Goal: Information Seeking & Learning: Find specific fact

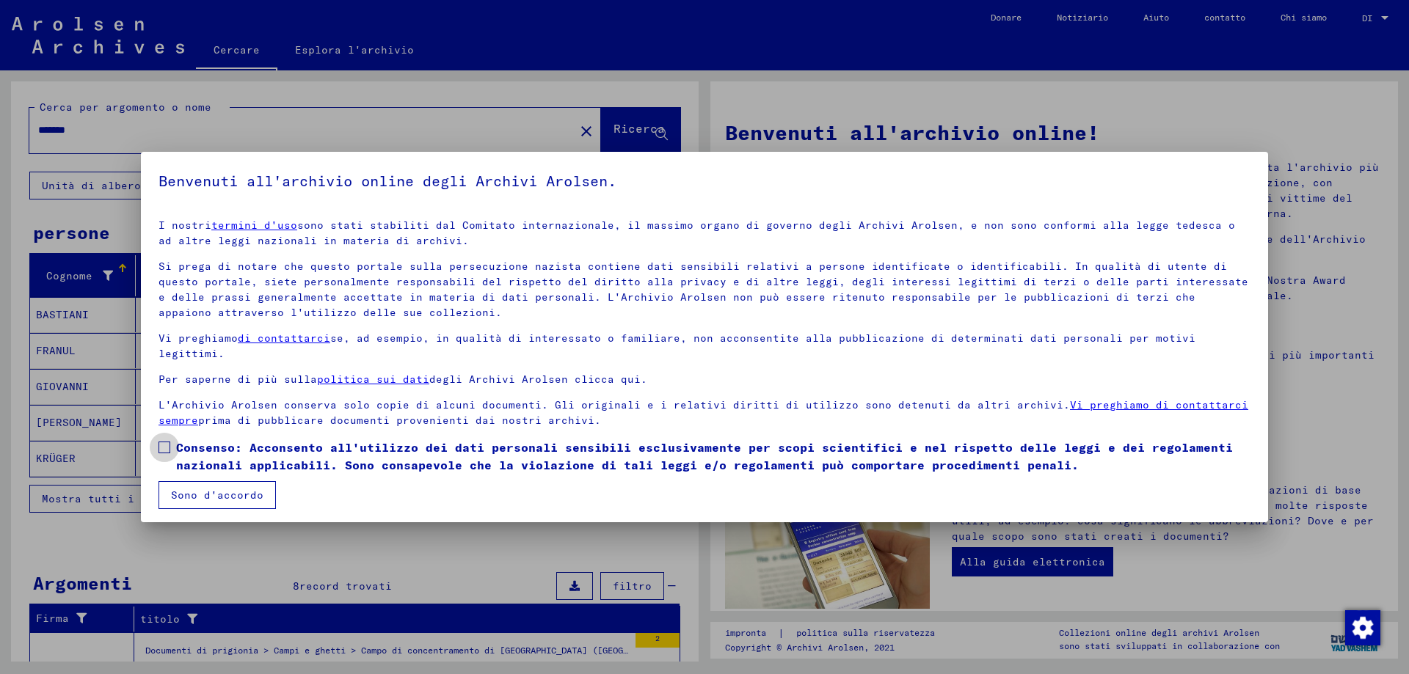
click at [161, 445] on span at bounding box center [164, 448] width 12 height 12
click at [203, 489] on font "Sono d'accordo" at bounding box center [217, 495] width 92 height 13
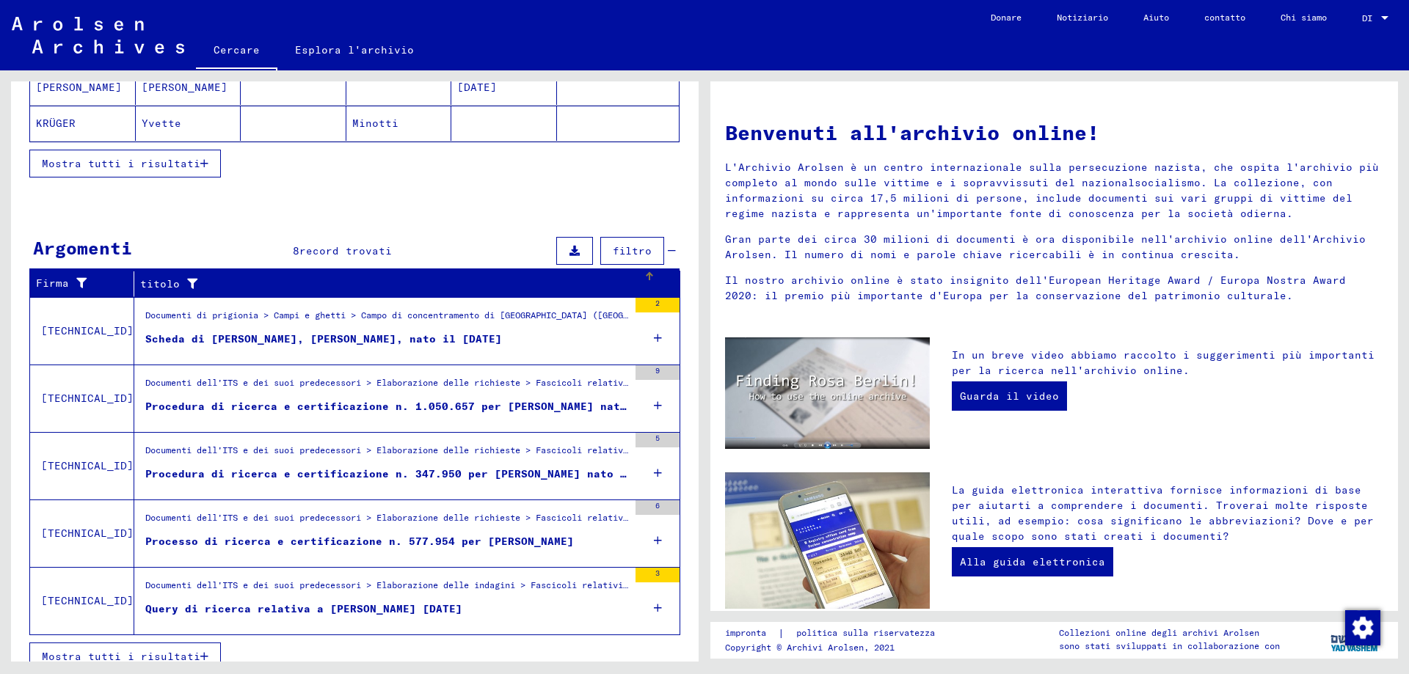
scroll to position [352, 0]
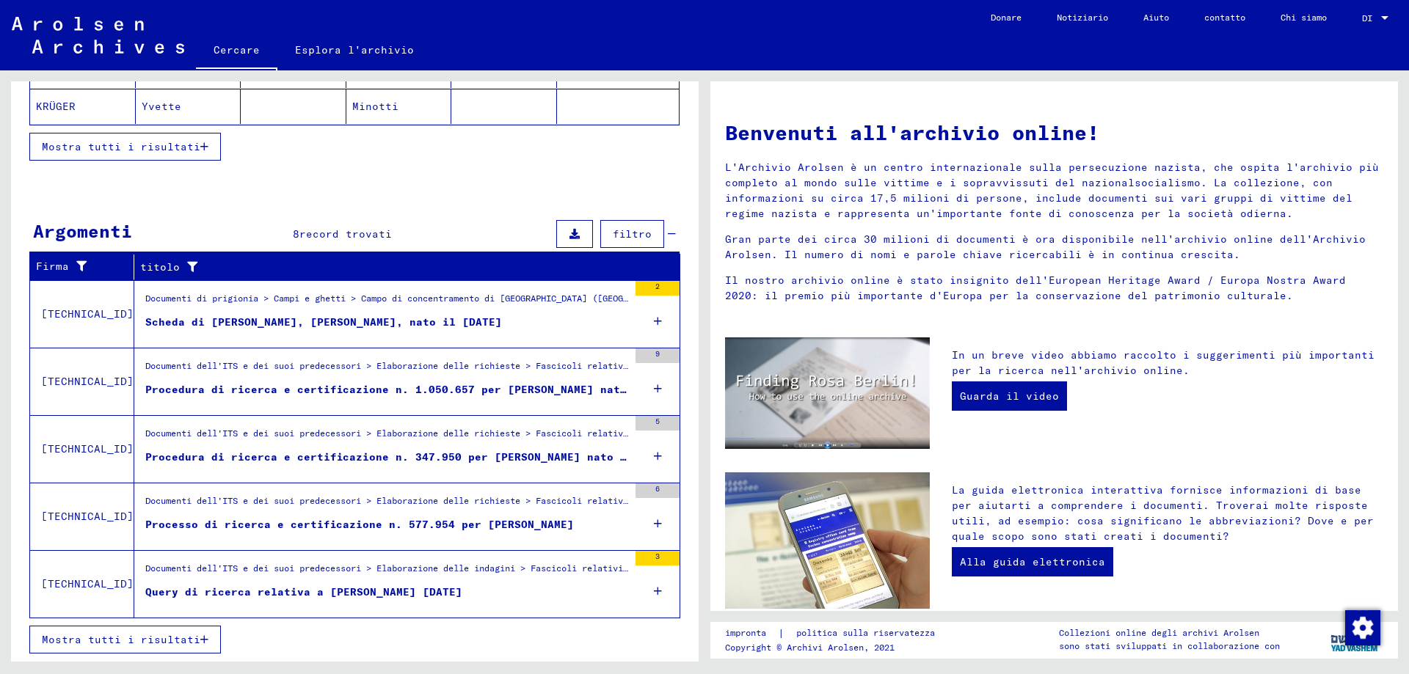
click at [400, 586] on font "Query di ricerca relativa a [PERSON_NAME] [DATE]" at bounding box center [303, 592] width 317 height 13
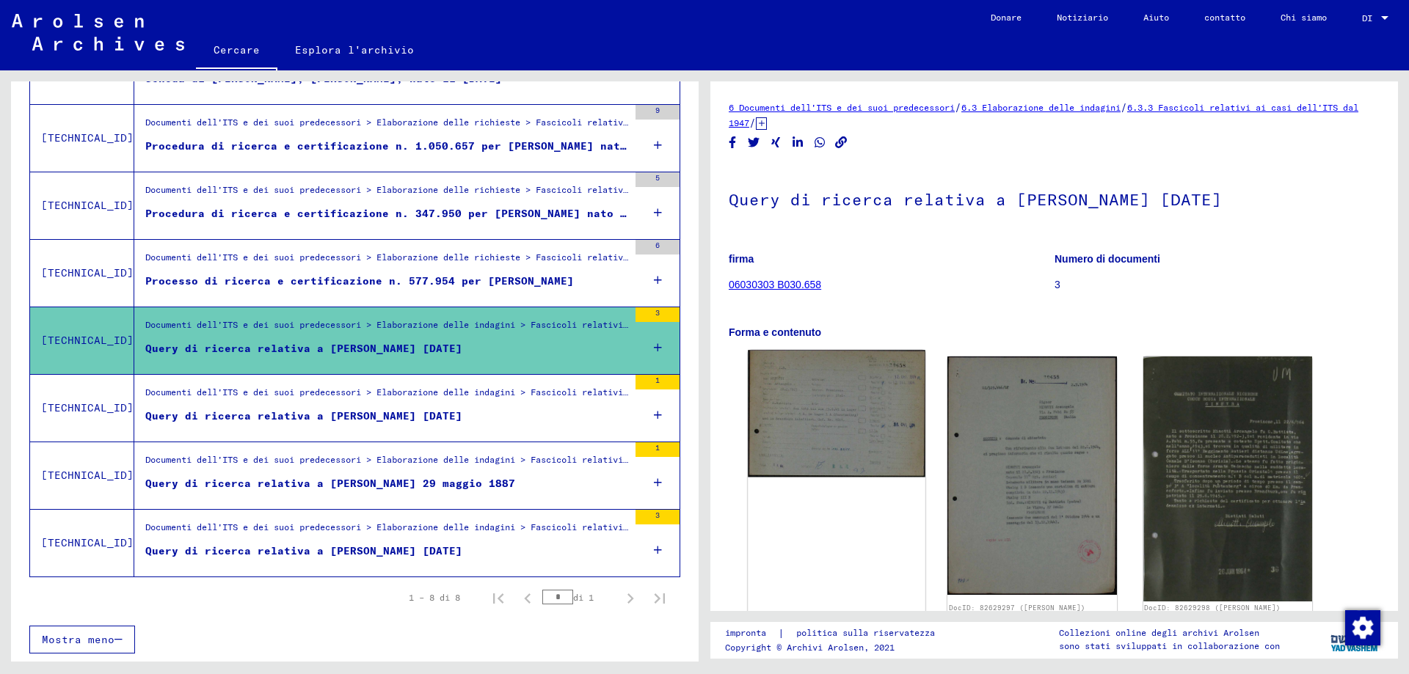
click at [839, 418] on img at bounding box center [837, 413] width 178 height 127
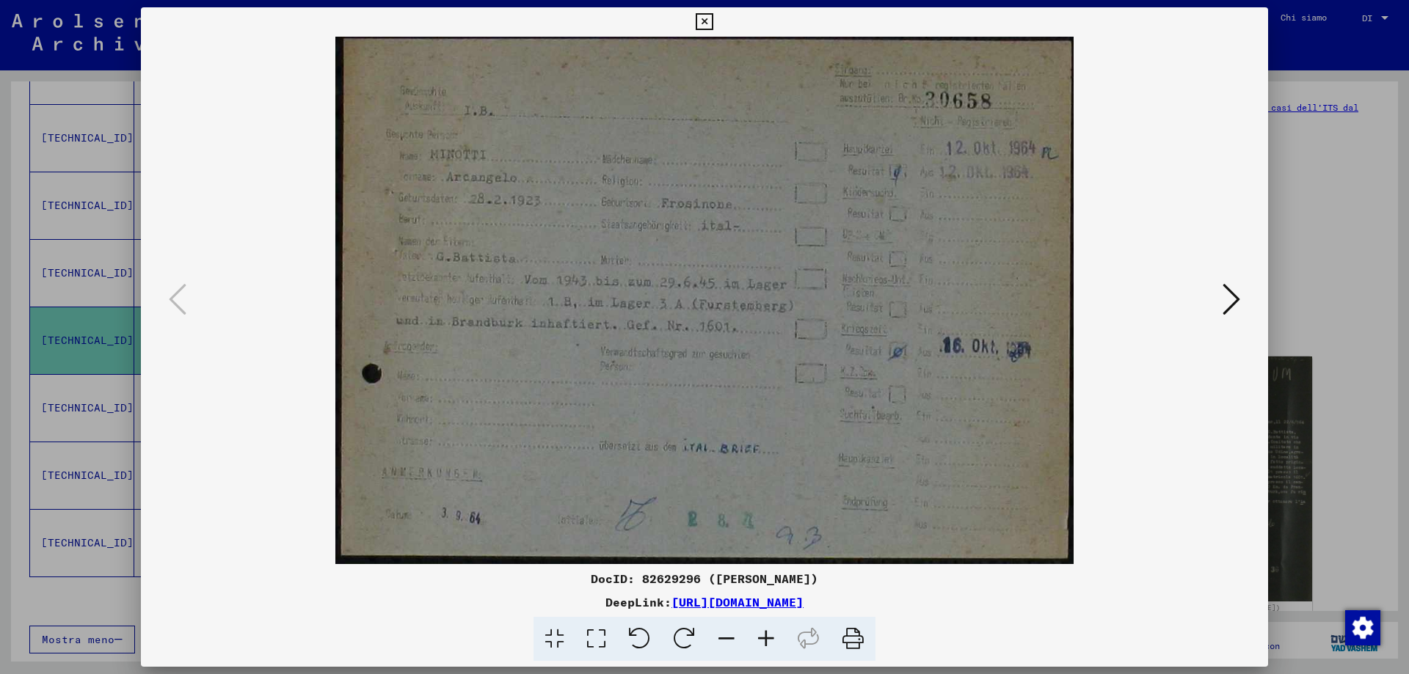
click at [1232, 303] on icon at bounding box center [1231, 299] width 18 height 35
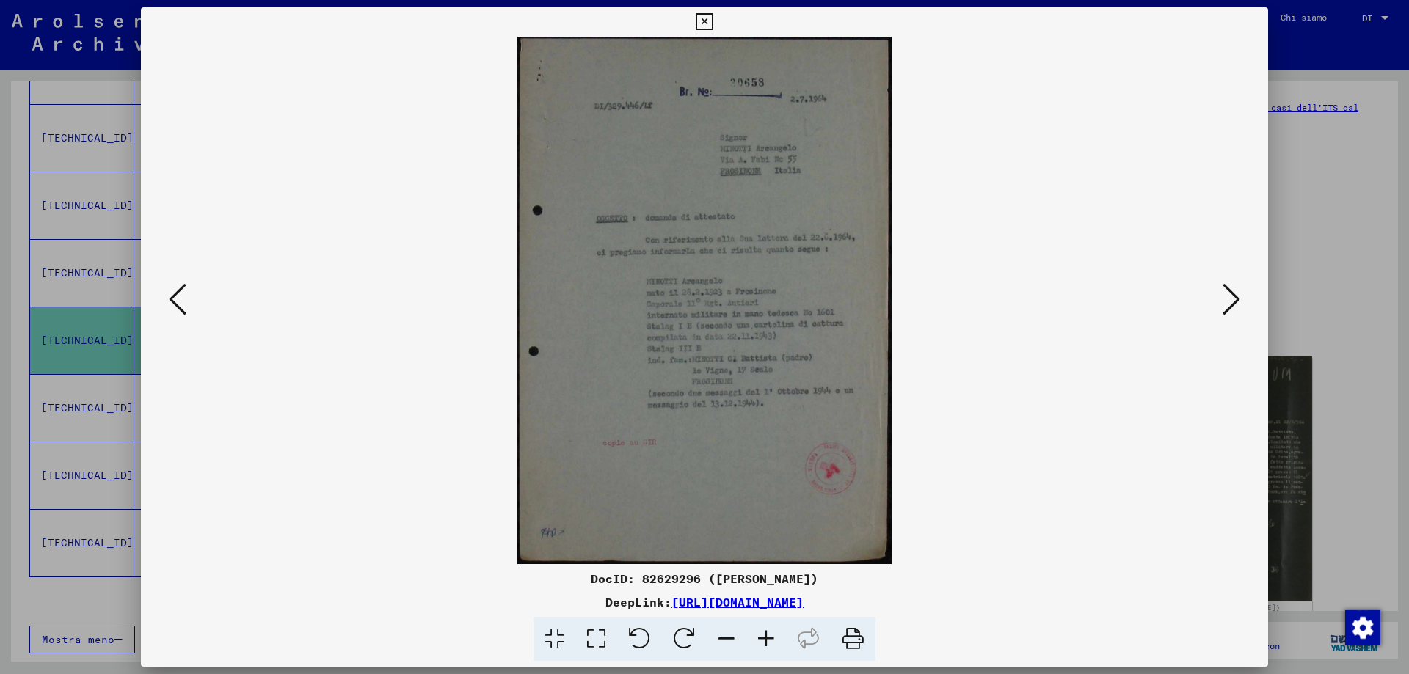
click at [770, 636] on icon at bounding box center [766, 639] width 40 height 45
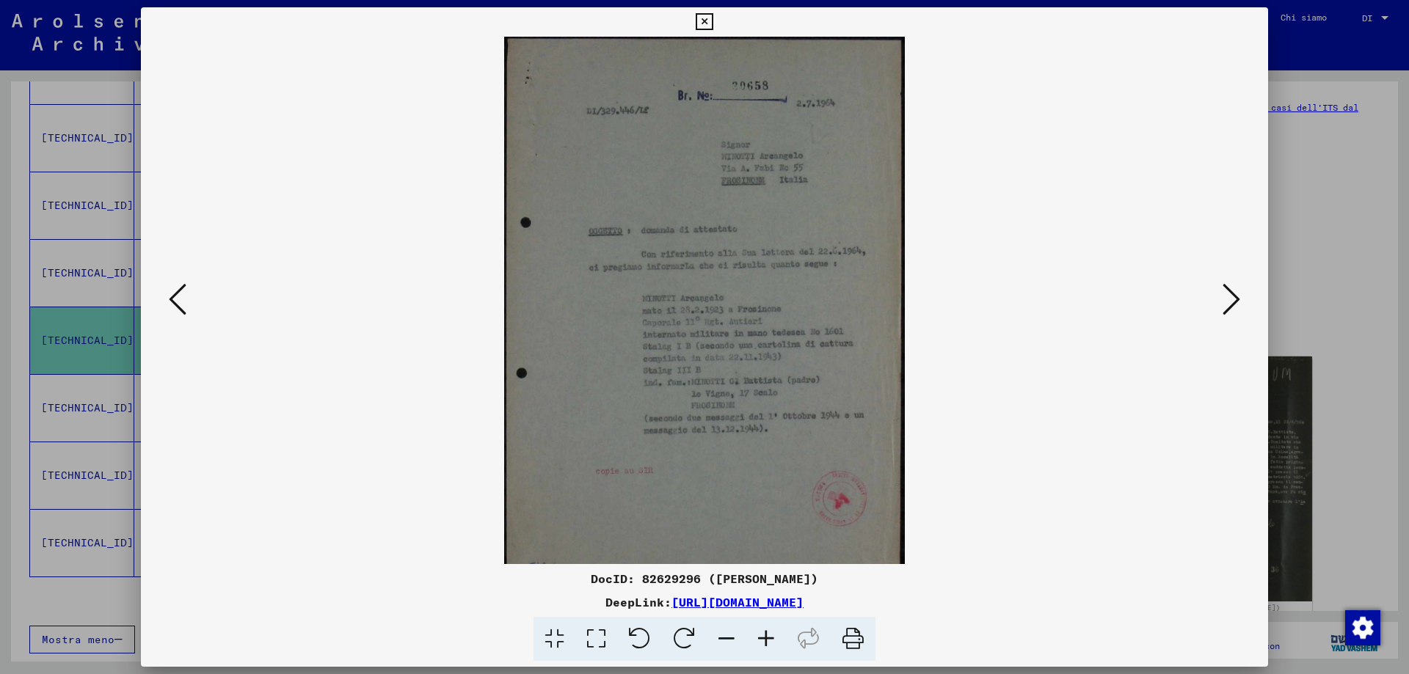
click at [770, 635] on icon at bounding box center [766, 639] width 40 height 45
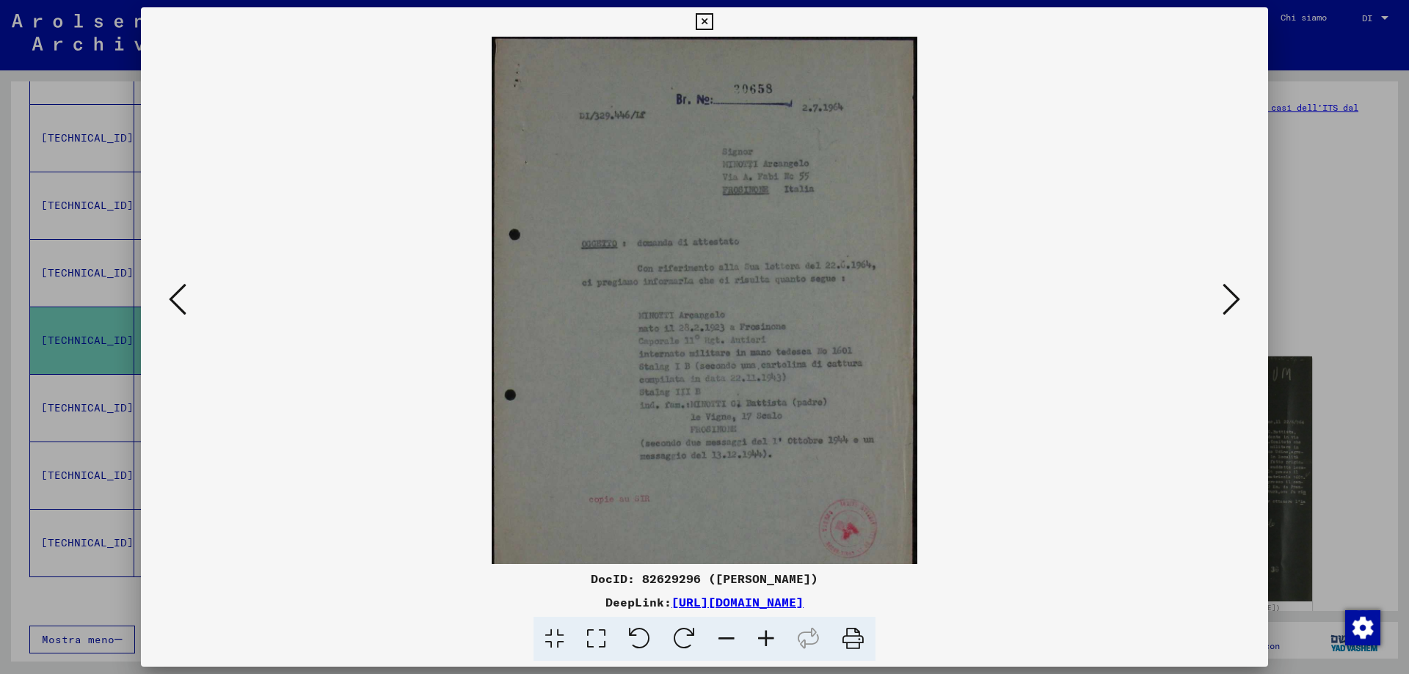
click at [770, 635] on icon at bounding box center [766, 639] width 40 height 45
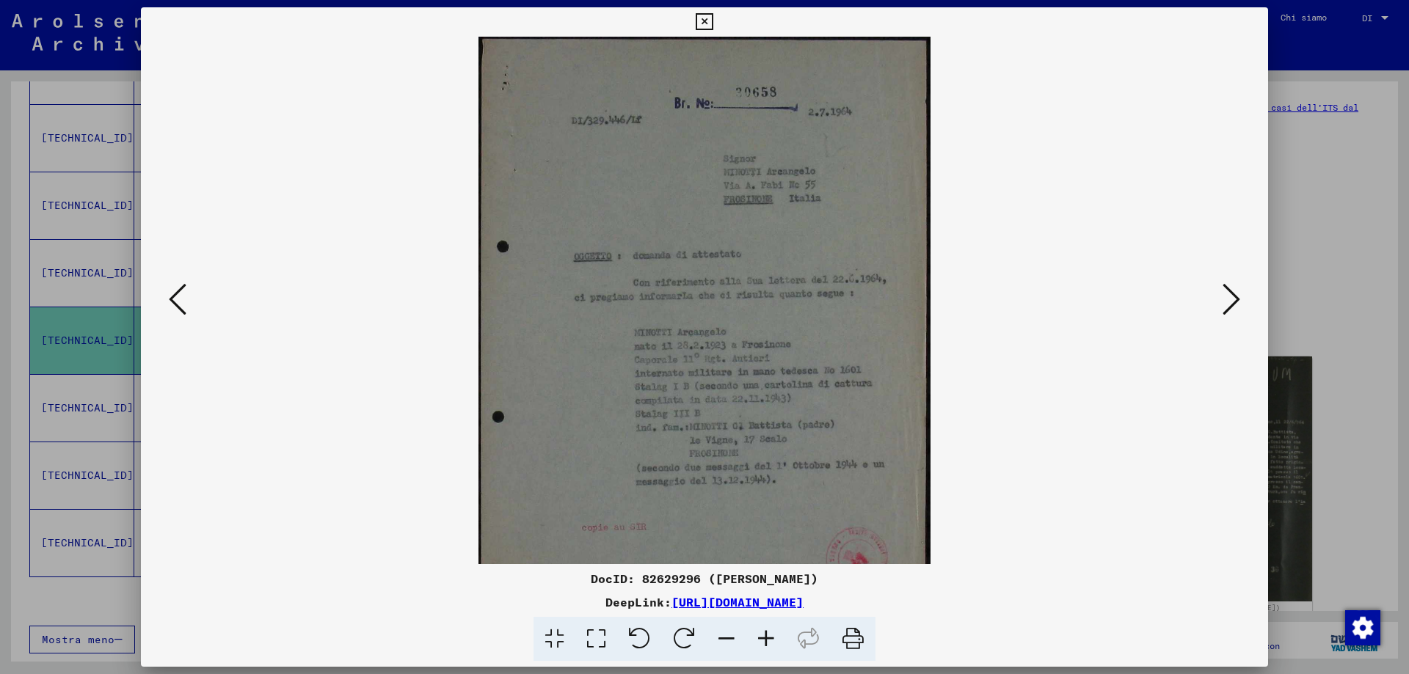
click at [769, 635] on icon at bounding box center [766, 639] width 40 height 45
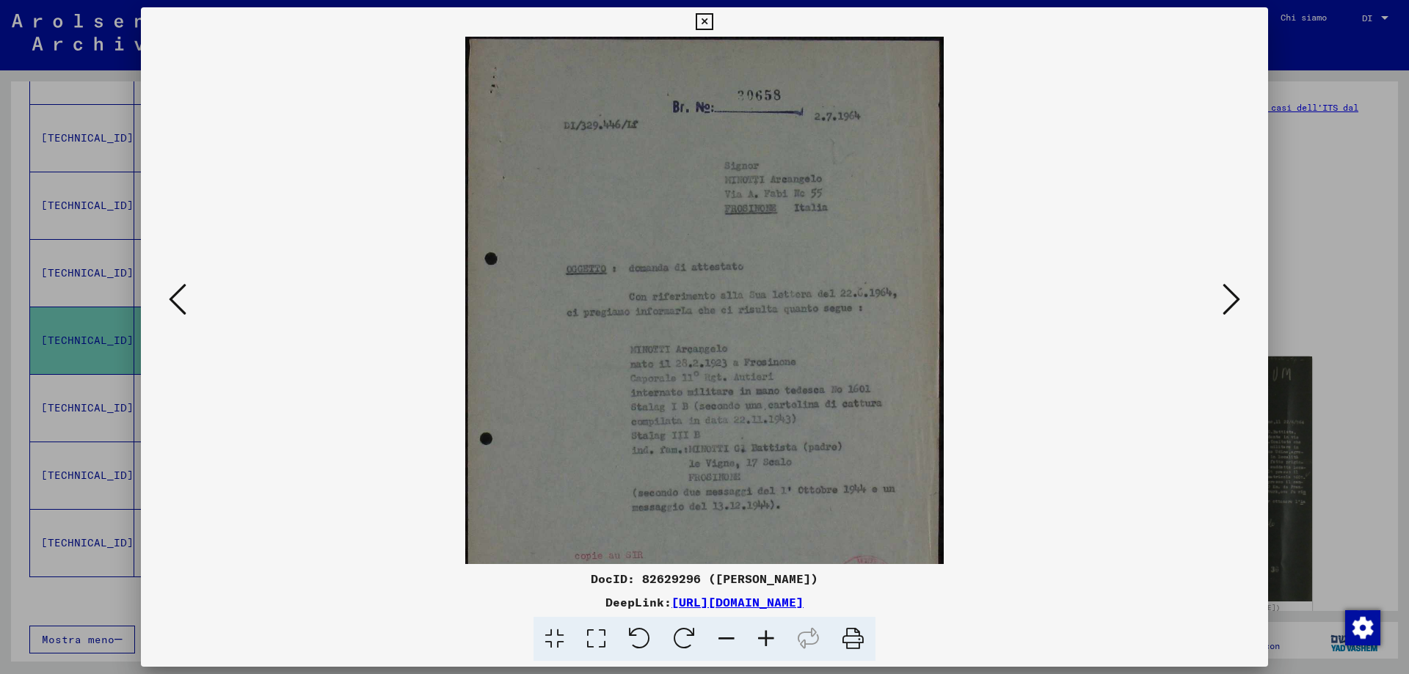
click at [769, 635] on icon at bounding box center [766, 639] width 40 height 45
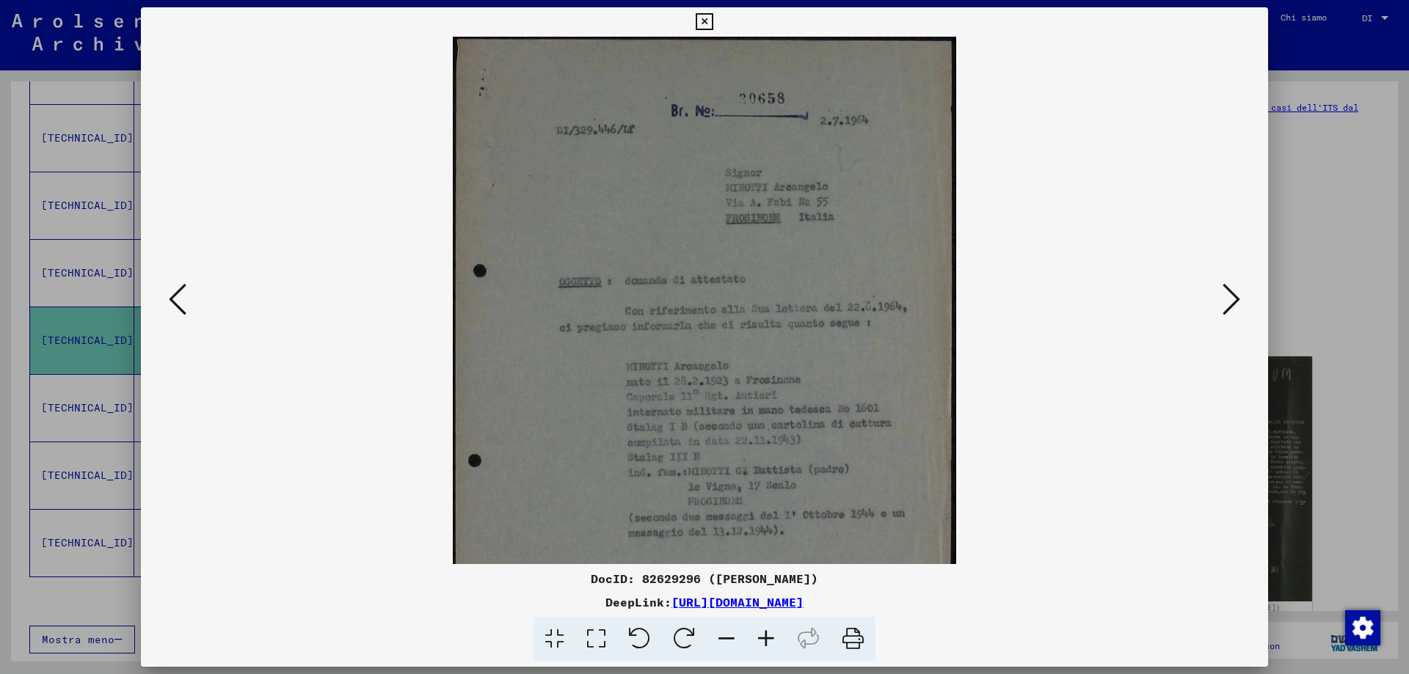
click at [769, 635] on icon at bounding box center [766, 639] width 40 height 45
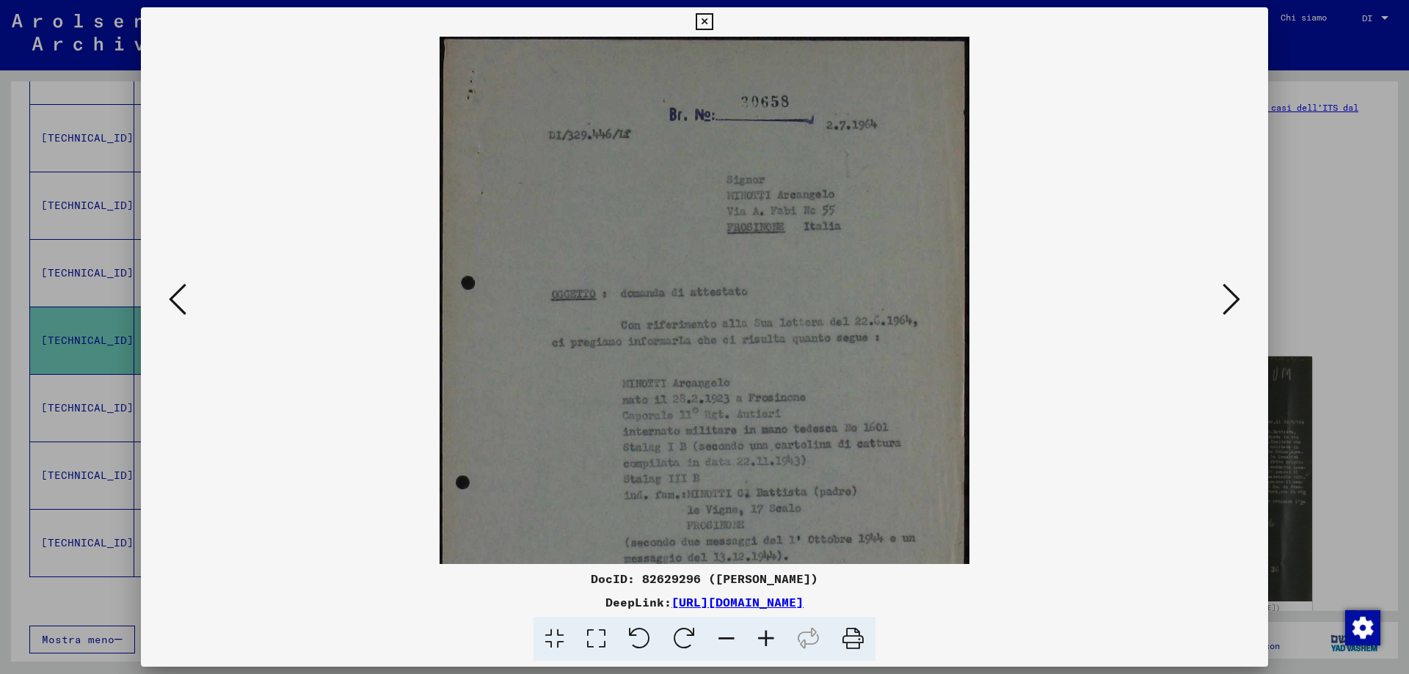
click at [769, 635] on icon at bounding box center [766, 639] width 40 height 45
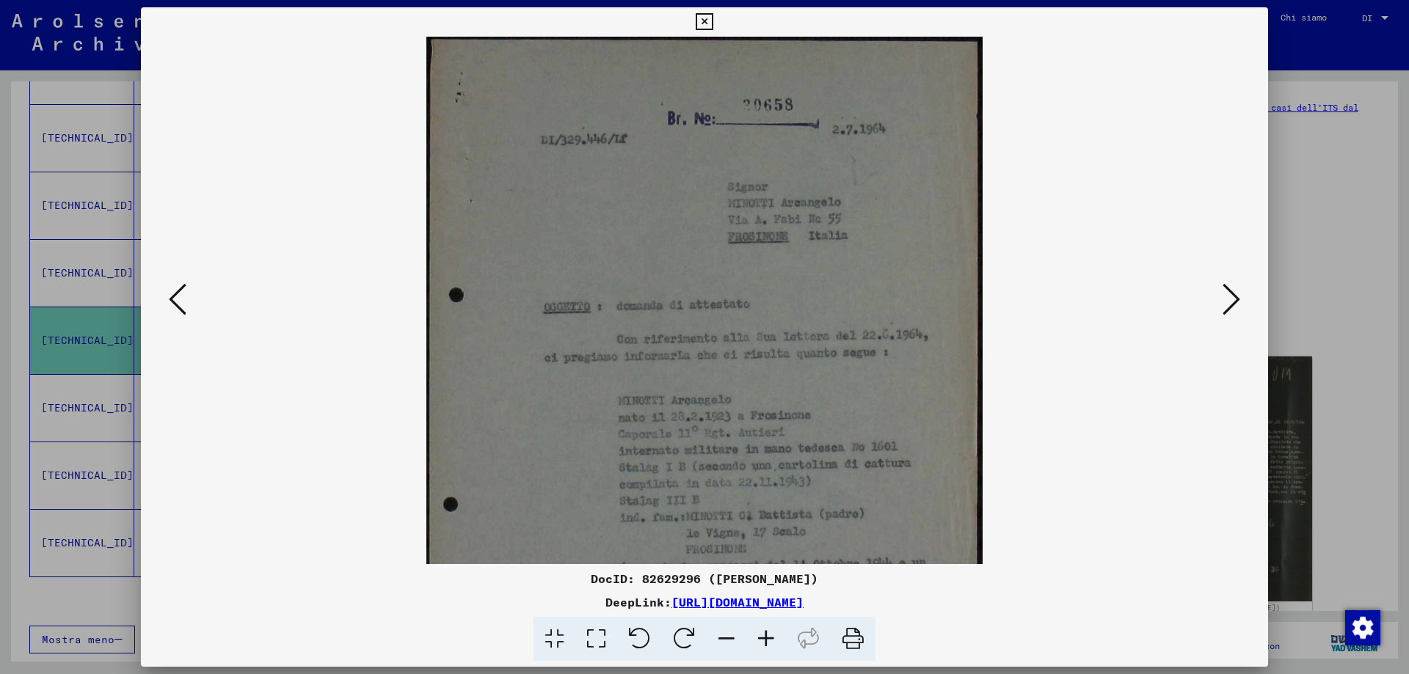
click at [769, 635] on icon at bounding box center [766, 639] width 40 height 45
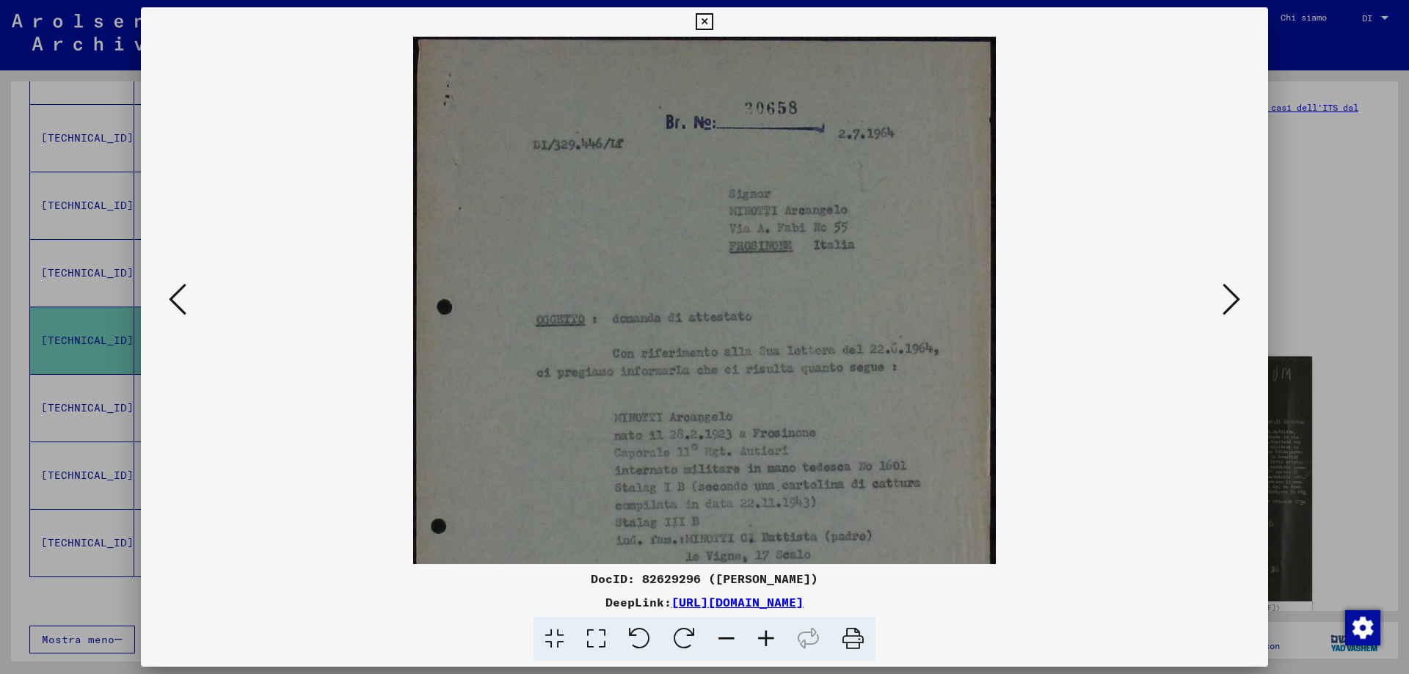
click at [769, 635] on icon at bounding box center [766, 639] width 40 height 45
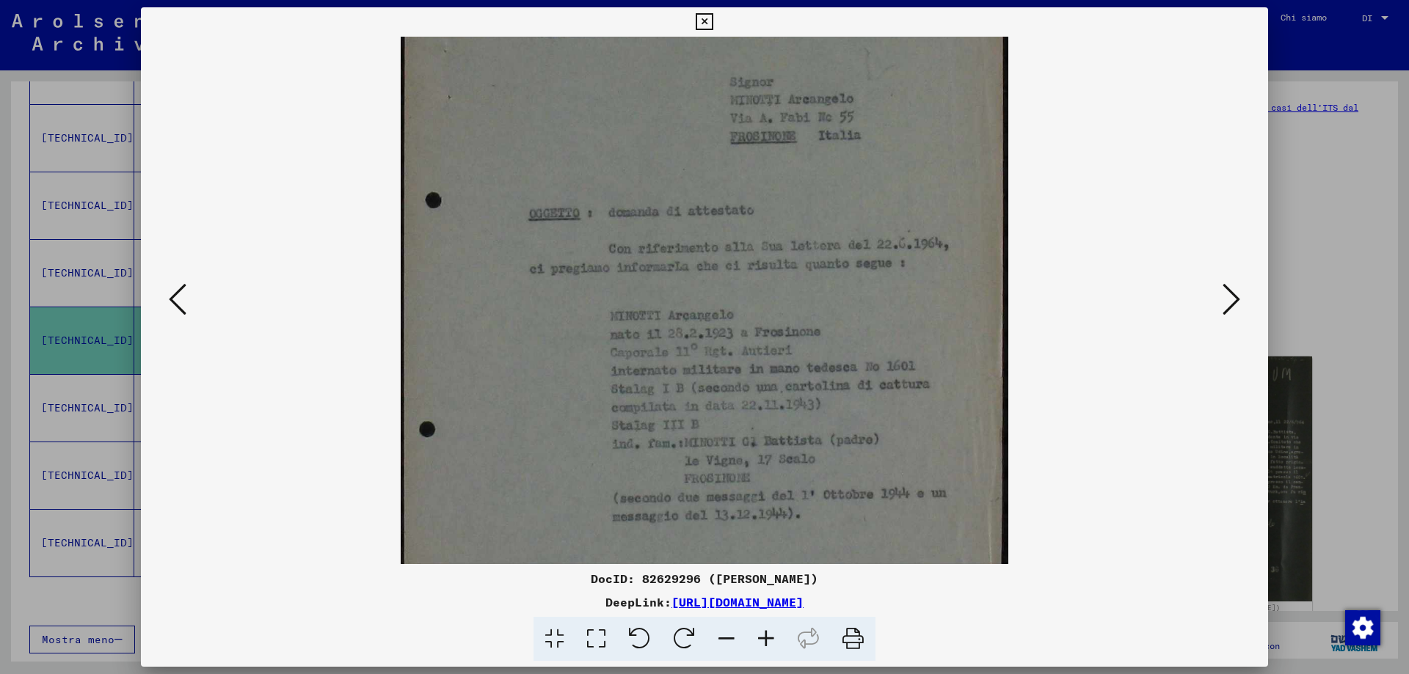
scroll to position [123, 0]
drag, startPoint x: 652, startPoint y: 481, endPoint x: 636, endPoint y: 358, distance: 123.5
click at [636, 358] on img at bounding box center [705, 343] width 608 height 858
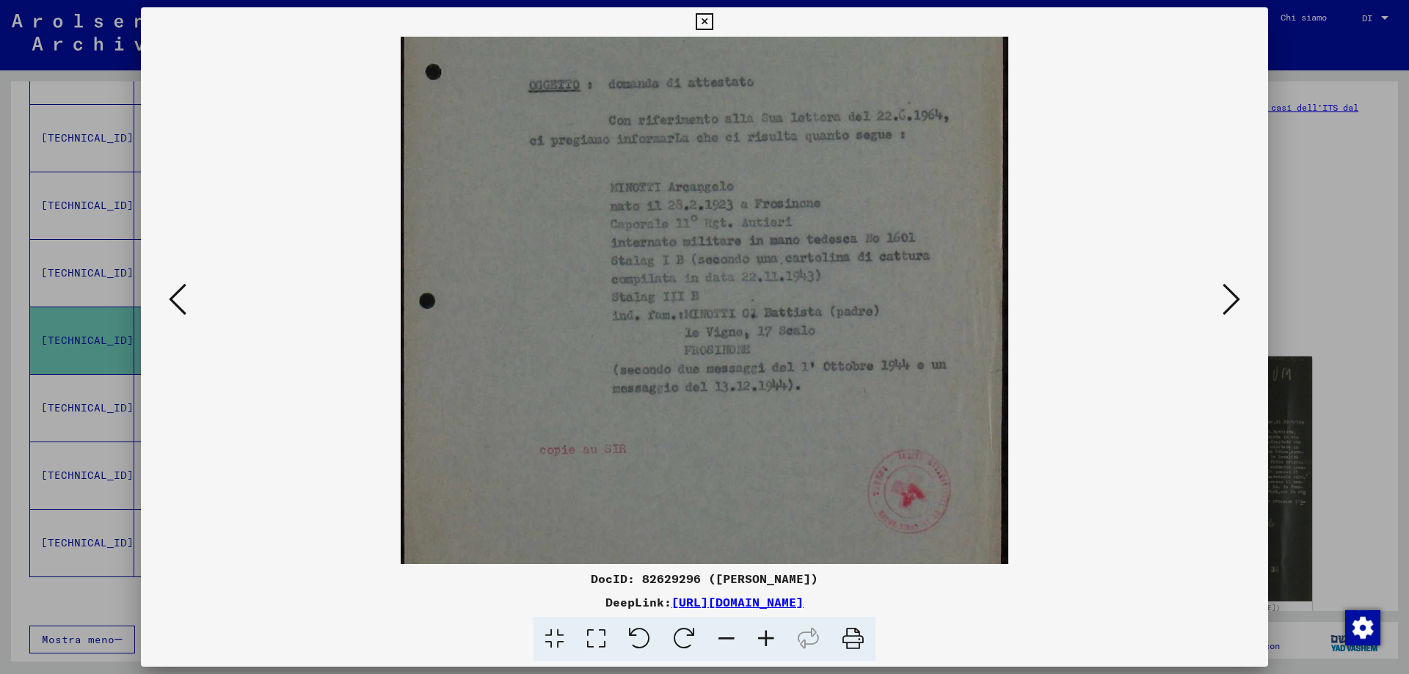
scroll to position [255, 0]
drag, startPoint x: 726, startPoint y: 488, endPoint x: 688, endPoint y: 356, distance: 137.7
click at [688, 356] on img at bounding box center [705, 211] width 608 height 858
click at [1230, 299] on icon at bounding box center [1231, 299] width 18 height 35
